Goal: Download file/media

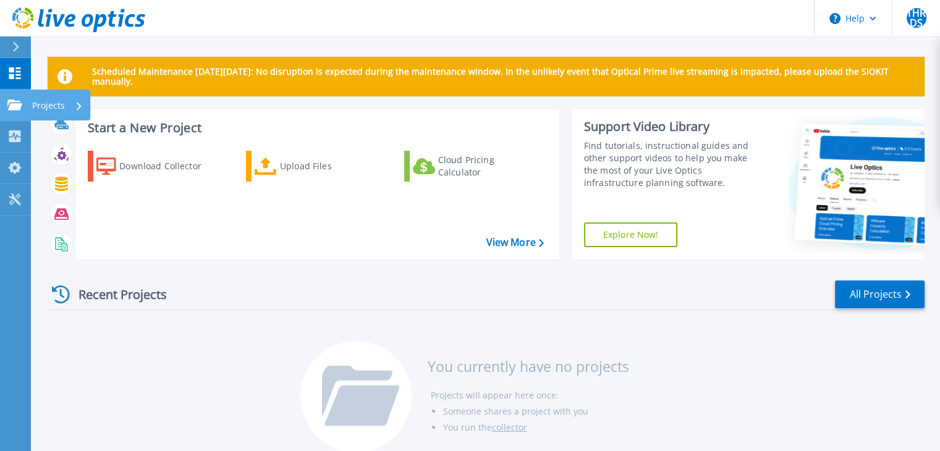
click at [25, 105] on link "Projects Projects" at bounding box center [15, 106] width 31 height 32
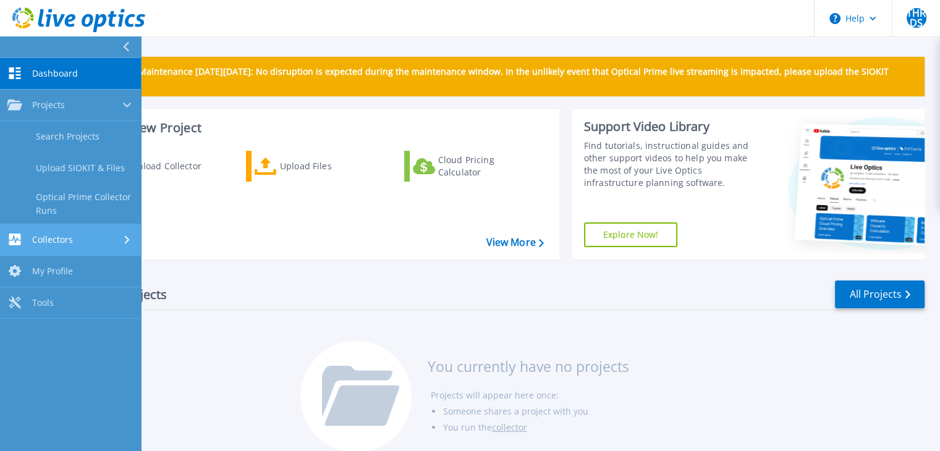
click at [63, 246] on link "Collectors Collectors" at bounding box center [70, 240] width 141 height 32
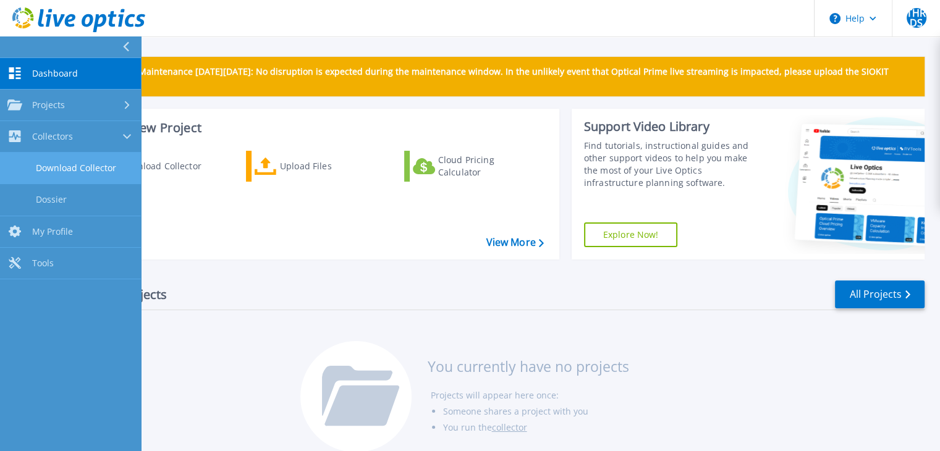
click at [91, 168] on link "Download Collector" at bounding box center [70, 169] width 141 height 32
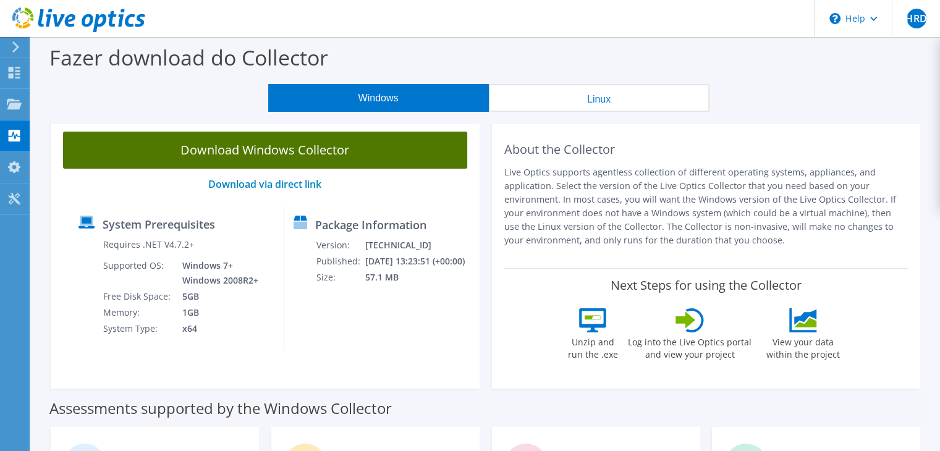
click at [156, 148] on link "Download Windows Collector" at bounding box center [265, 150] width 404 height 37
